Goal: Communication & Community: Answer question/provide support

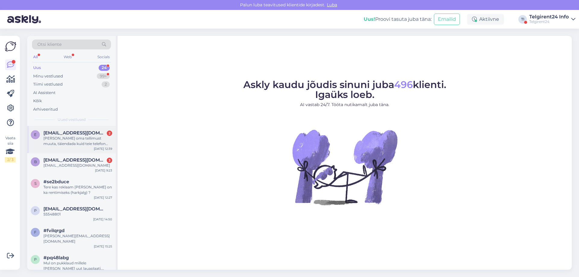
click at [69, 141] on div "[PERSON_NAME] oma tellimust muuta, täiendada kuid teie telefon [PERSON_NAME], e…" at bounding box center [77, 141] width 69 height 11
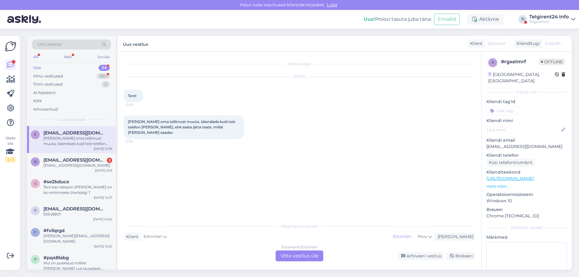
click at [298, 257] on div "Estonian to Estonian Võta vestlus üle" at bounding box center [300, 256] width 48 height 11
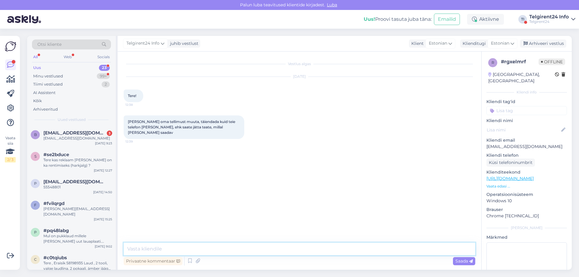
click at [299, 253] on textarea at bounding box center [300, 249] width 352 height 13
paste textarea "[EMAIL_ADDRESS][DOMAIN_NAME]"
type textarea "Tere! [PERSON_NAME], kui kedagi telfonitsi kätte ei õnnestu saada, siis võib [P…"
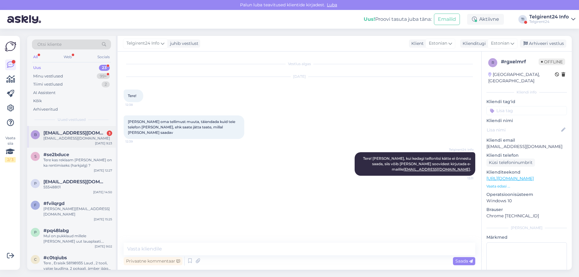
click at [74, 130] on span "[EMAIL_ADDRESS][DOMAIN_NAME]" at bounding box center [74, 132] width 63 height 5
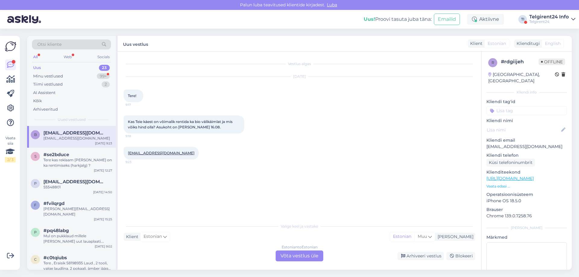
click at [312, 257] on div "Estonian to Estonian Võta vestlus üle" at bounding box center [300, 256] width 48 height 11
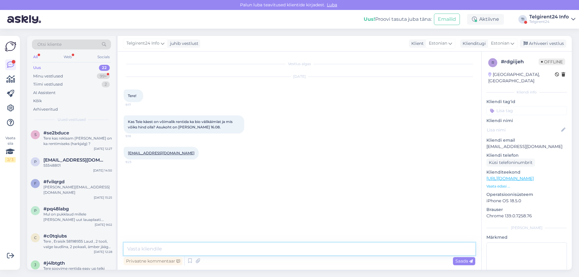
click at [307, 246] on textarea at bounding box center [300, 249] width 352 height 13
type textarea "Tere! Kahjuks välikäimlaid [PERSON_NAME] ei ole."
